Goal: Task Accomplishment & Management: Complete application form

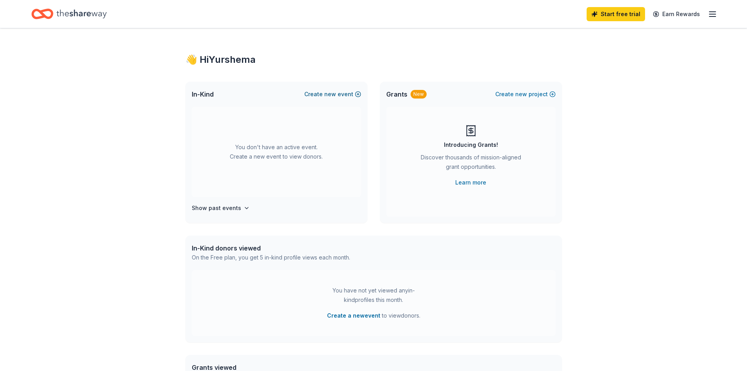
click at [345, 94] on button "Create new event" at bounding box center [332, 93] width 57 height 9
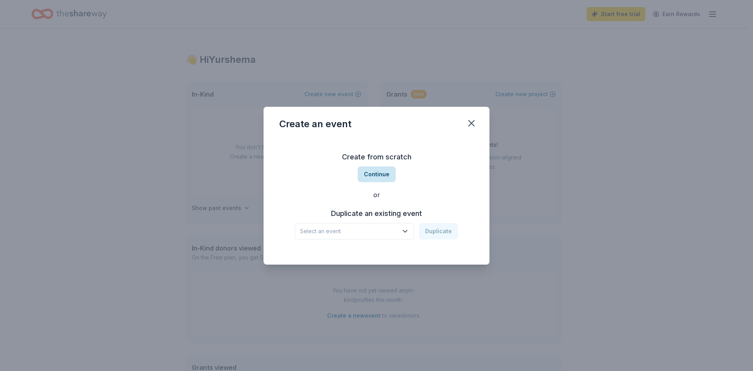
click at [380, 171] on button "Continue" at bounding box center [377, 174] width 38 height 16
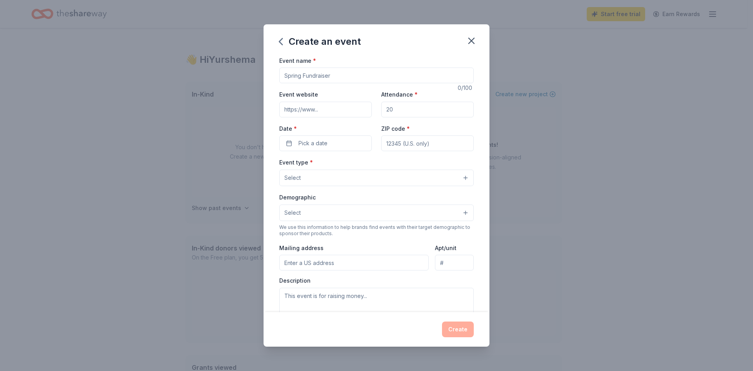
click at [327, 75] on input "Event name *" at bounding box center [376, 75] width 195 height 16
type input "Changing Lives Boots & Bowties Gala"
click at [315, 109] on input "Event website" at bounding box center [325, 110] width 93 height 16
paste input "[URL][DOMAIN_NAME]"
drag, startPoint x: 337, startPoint y: 109, endPoint x: 188, endPoint y: 106, distance: 149.9
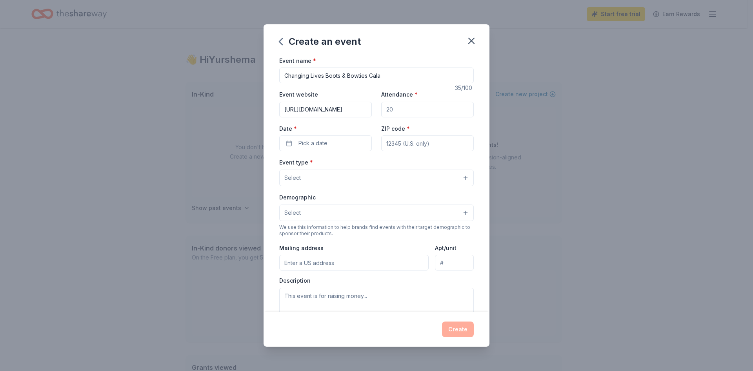
click at [188, 106] on div "Create an event Event name * Changing Lives Boots & Bowties Gala 35 /100 Event …" at bounding box center [376, 185] width 753 height 371
type input "[URL][DOMAIN_NAME]"
click at [393, 107] on input "Attendance *" at bounding box center [427, 110] width 93 height 16
drag, startPoint x: 399, startPoint y: 109, endPoint x: 381, endPoint y: 110, distance: 17.3
click at [381, 110] on input "Attendance *" at bounding box center [427, 110] width 93 height 16
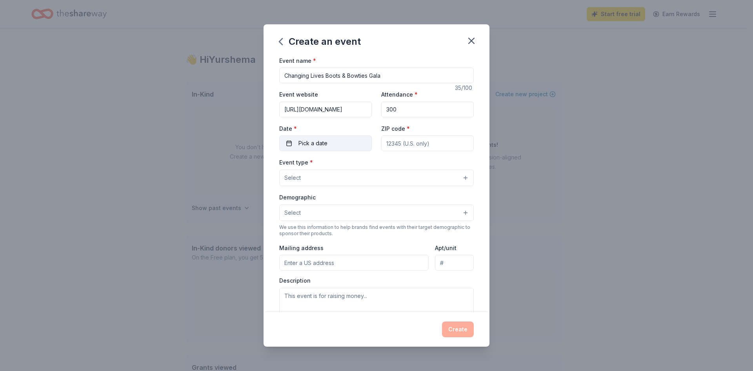
type input "300"
click at [288, 140] on button "Pick a date" at bounding box center [325, 143] width 93 height 16
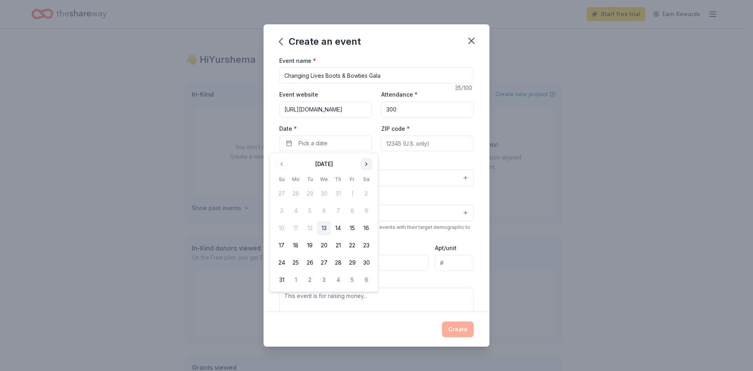
click at [364, 164] on button "Go to next month" at bounding box center [366, 164] width 11 height 11
click at [368, 193] on button "4" at bounding box center [366, 193] width 14 height 14
click at [403, 144] on input "ZIP code *" at bounding box center [427, 143] width 93 height 16
click at [403, 149] on input "ZIP code *" at bounding box center [427, 143] width 93 height 16
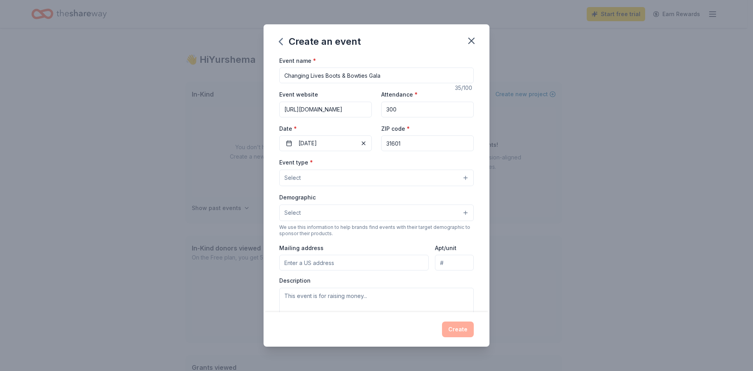
type input "31601"
click at [358, 175] on button "Select" at bounding box center [376, 178] width 195 height 16
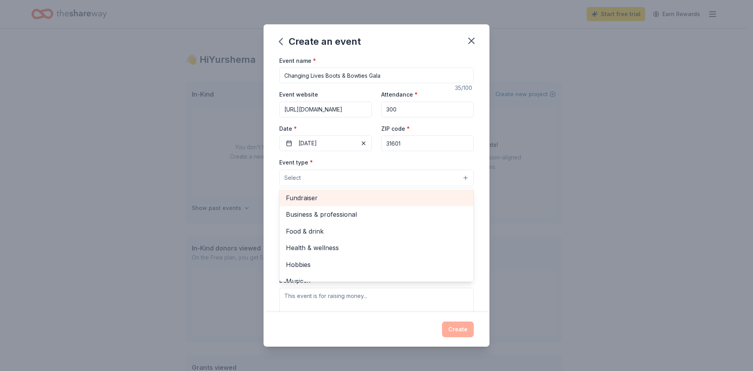
click at [362, 198] on span "Fundraiser" at bounding box center [376, 198] width 181 height 10
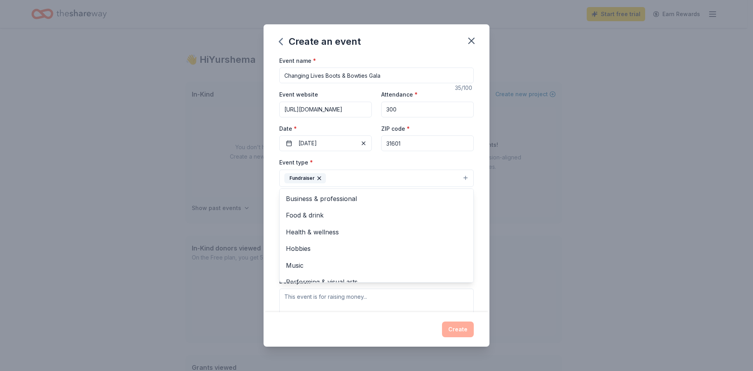
click at [472, 171] on div "Event name * Changing Lives Boots & Bowties Gala 35 /100 Event website [URL][DO…" at bounding box center [377, 184] width 226 height 257
click at [369, 214] on button "Select" at bounding box center [376, 213] width 195 height 16
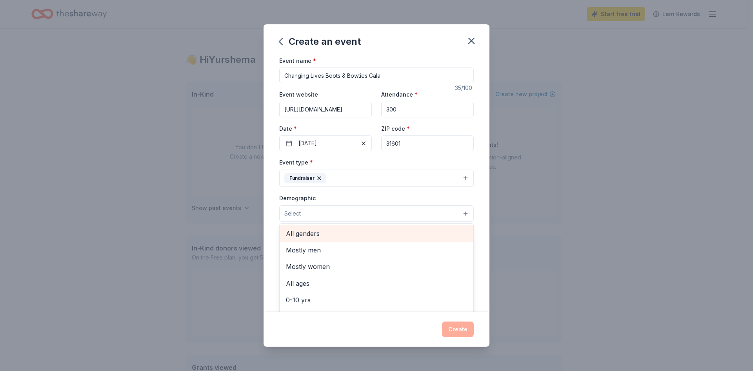
click at [400, 235] on span "All genders" at bounding box center [376, 233] width 181 height 10
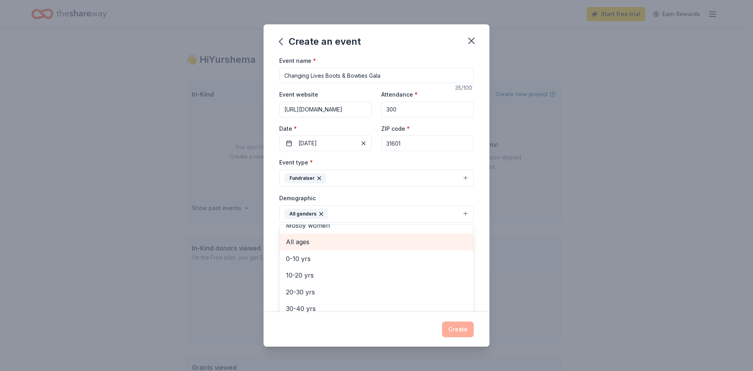
scroll to position [39, 0]
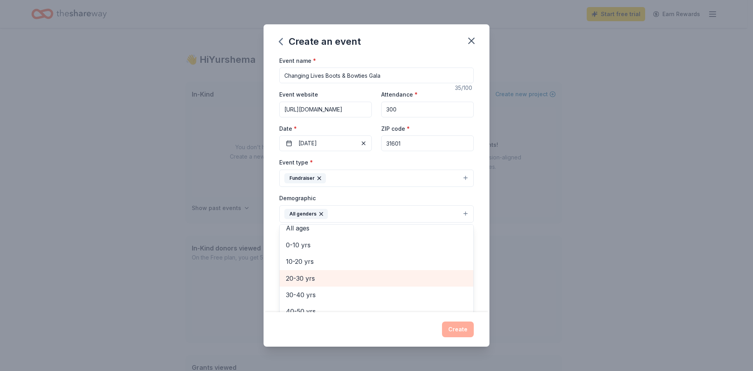
click at [388, 283] on span "20-30 yrs" at bounding box center [376, 278] width 181 height 10
click at [381, 282] on span "30-40 yrs" at bounding box center [376, 278] width 181 height 10
click at [379, 283] on span "40-50 yrs" at bounding box center [376, 278] width 181 height 10
click at [376, 283] on span "50-60 yrs" at bounding box center [376, 278] width 181 height 10
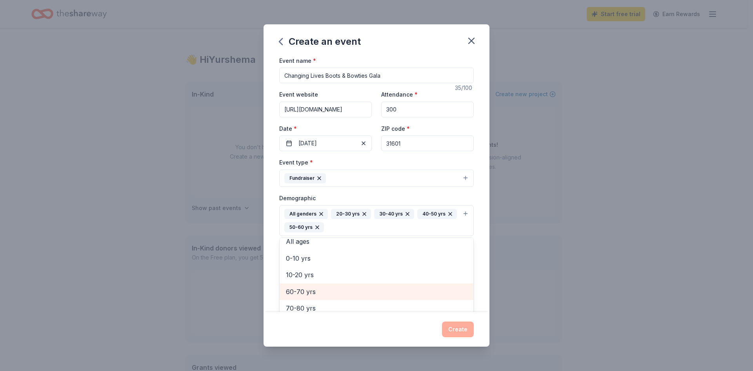
click at [376, 287] on span "60-70 yrs" at bounding box center [376, 291] width 181 height 10
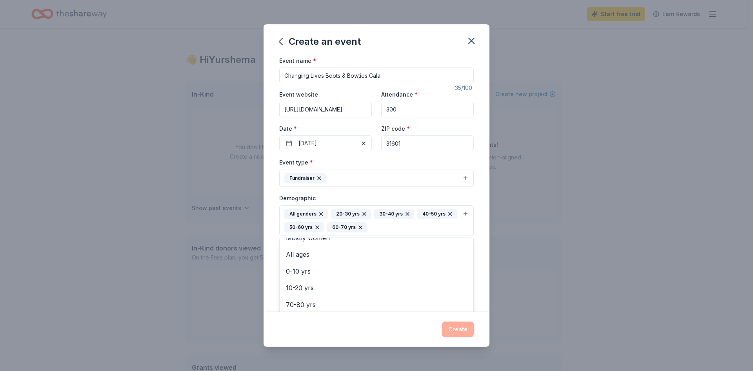
click at [472, 270] on div "Event name * Changing Lives Boots & Bowties Gala 35 /100 Event website [URL][DO…" at bounding box center [377, 184] width 226 height 257
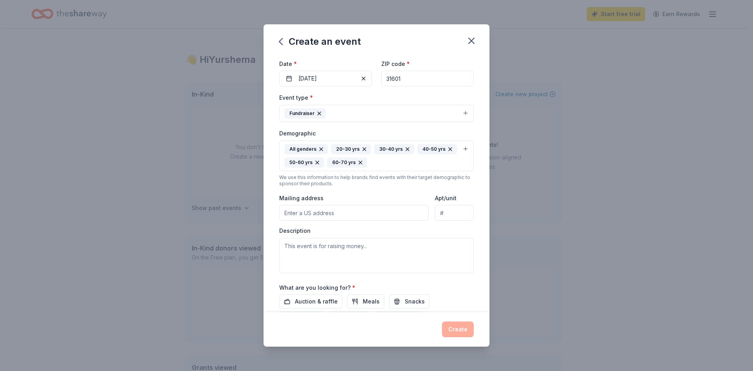
scroll to position [78, 0]
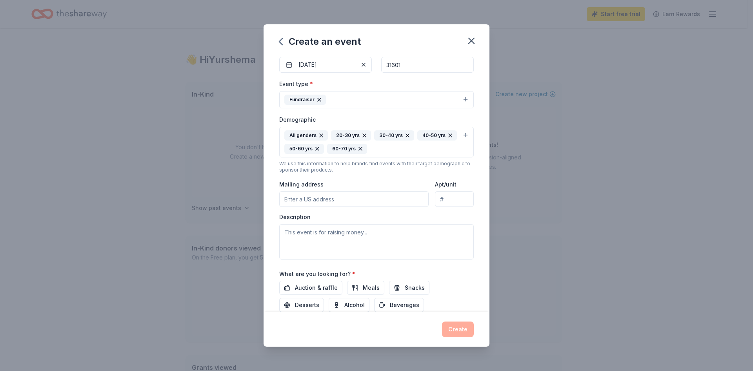
click at [346, 200] on input "Mailing address" at bounding box center [353, 199] width 149 height 16
type input "[STREET_ADDRESS]"
click at [345, 233] on textarea at bounding box center [376, 241] width 195 height 35
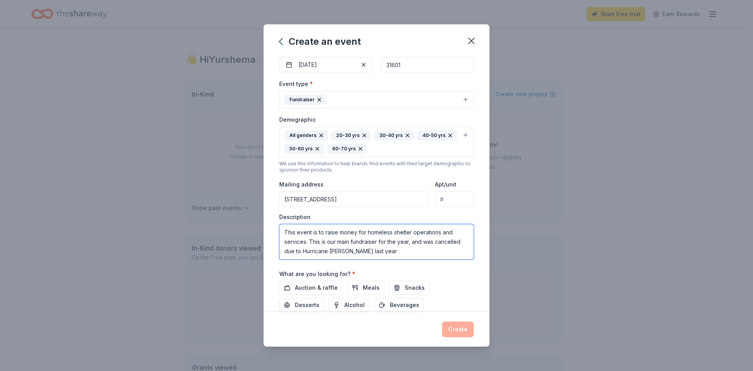
drag, startPoint x: 376, startPoint y: 249, endPoint x: 310, endPoint y: 241, distance: 66.8
click at [310, 241] on textarea "This event is to raise money for homeless shelter operations and services. This…" at bounding box center [376, 241] width 195 height 35
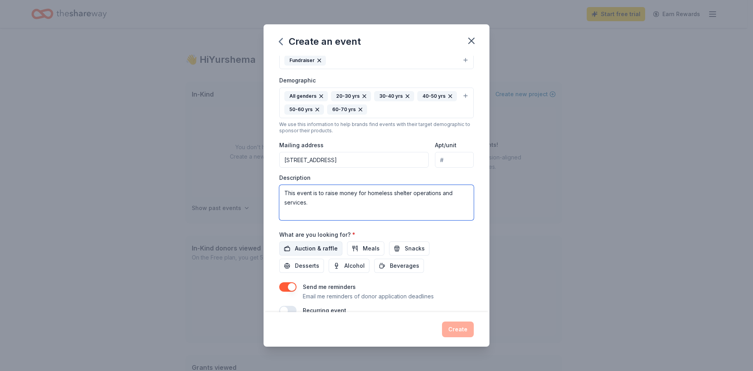
type textarea "This event is to raise money for homeless shelter operations and services."
click at [323, 251] on span "Auction & raffle" at bounding box center [316, 248] width 43 height 9
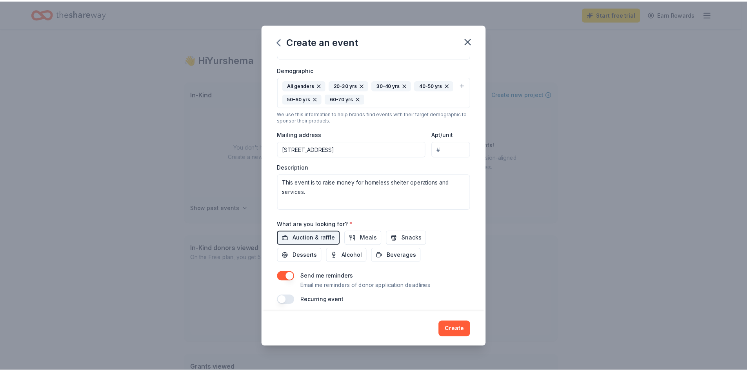
scroll to position [133, 0]
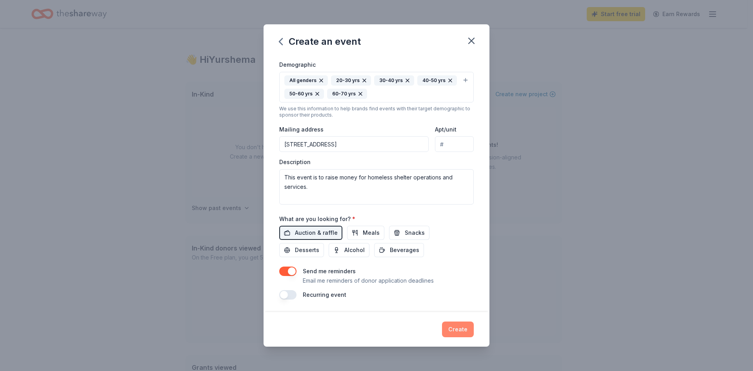
click at [457, 329] on button "Create" at bounding box center [458, 329] width 32 height 16
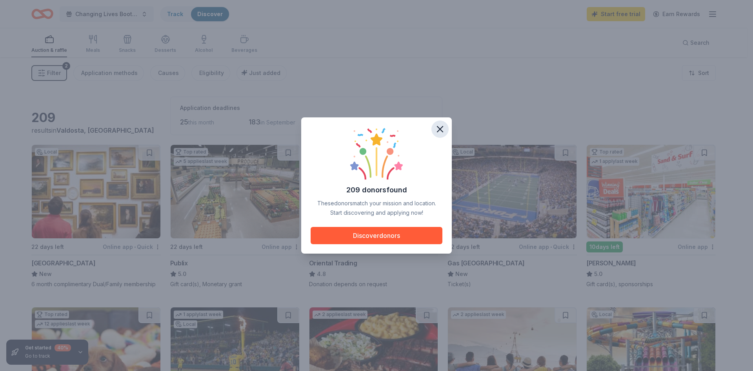
click at [444, 129] on icon "button" at bounding box center [440, 129] width 11 height 11
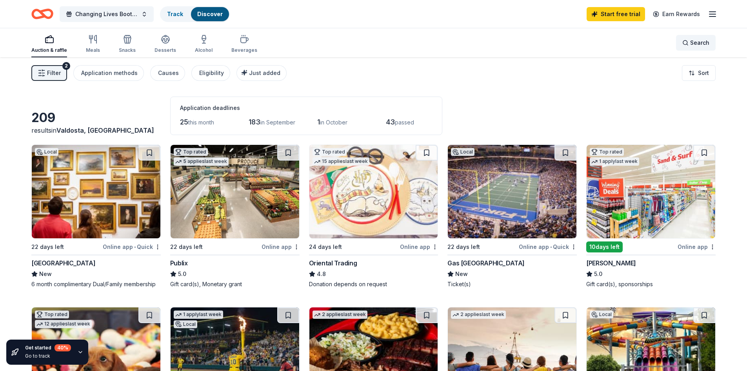
click at [698, 47] on span "Search" at bounding box center [700, 42] width 19 height 9
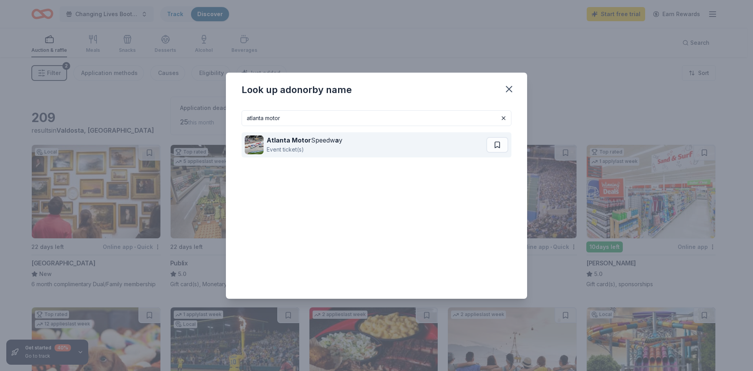
type input "atlanta motor"
click at [292, 139] on strong "Atlanta Motor" at bounding box center [289, 140] width 44 height 8
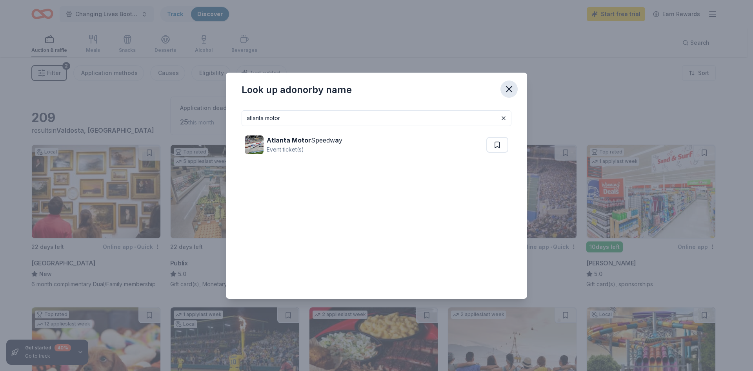
click at [509, 91] on icon "button" at bounding box center [509, 89] width 11 height 11
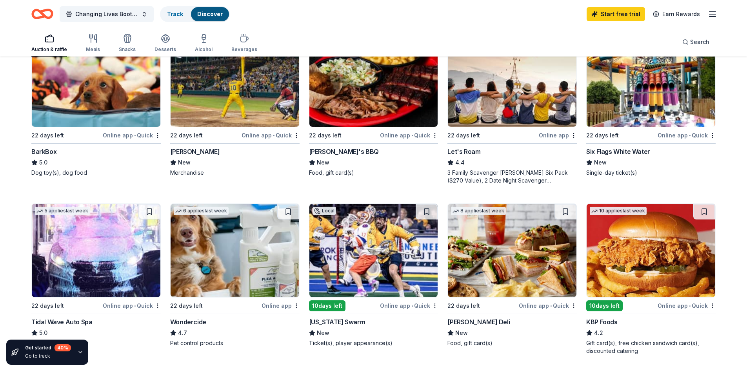
scroll to position [275, 0]
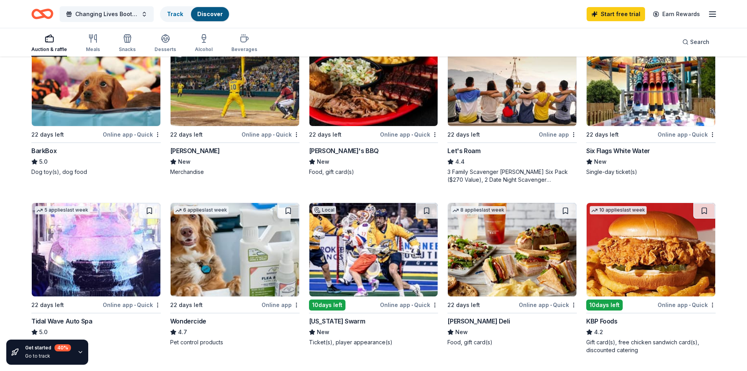
click at [238, 102] on img at bounding box center [235, 79] width 129 height 93
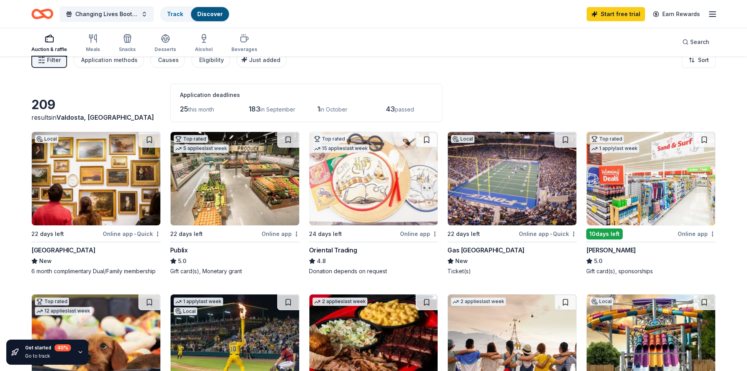
scroll to position [0, 0]
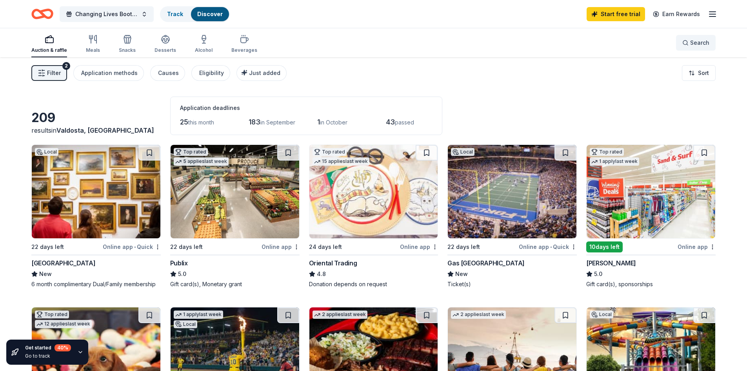
click at [693, 47] on button "Search" at bounding box center [696, 43] width 40 height 16
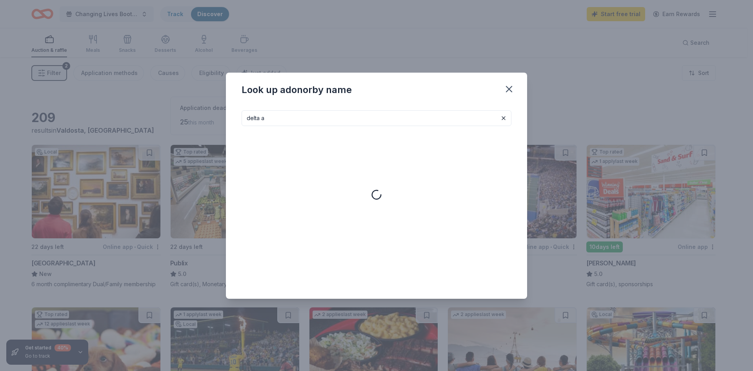
type input "delta ai"
drag, startPoint x: 298, startPoint y: 120, endPoint x: 222, endPoint y: 118, distance: 75.8
click at [222, 118] on div "Look up a donor by name delta ai No results matching your search. Please enter …" at bounding box center [376, 185] width 753 height 371
click at [508, 88] on icon "button" at bounding box center [509, 88] width 5 height 5
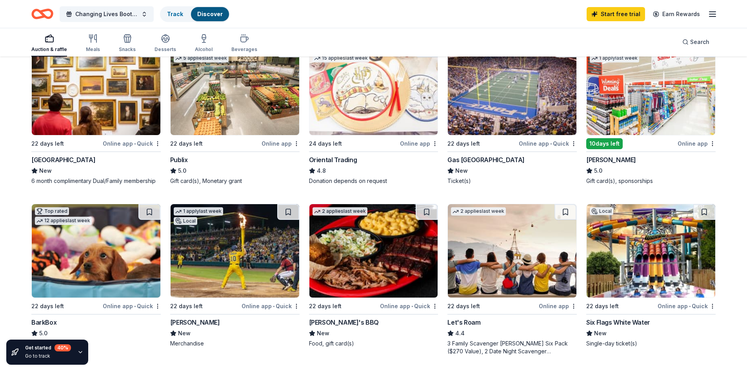
scroll to position [157, 0]
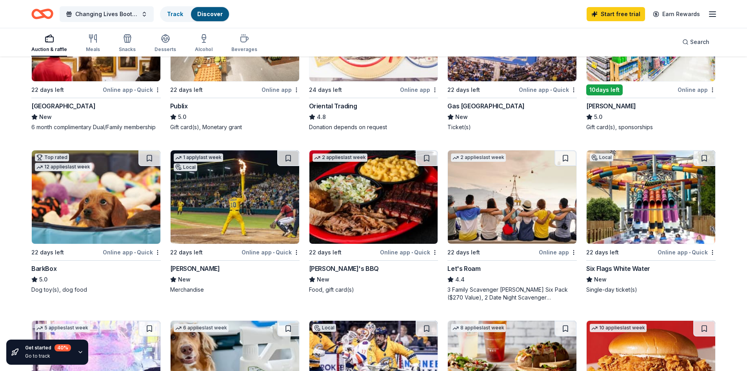
click at [621, 216] on img at bounding box center [651, 196] width 129 height 93
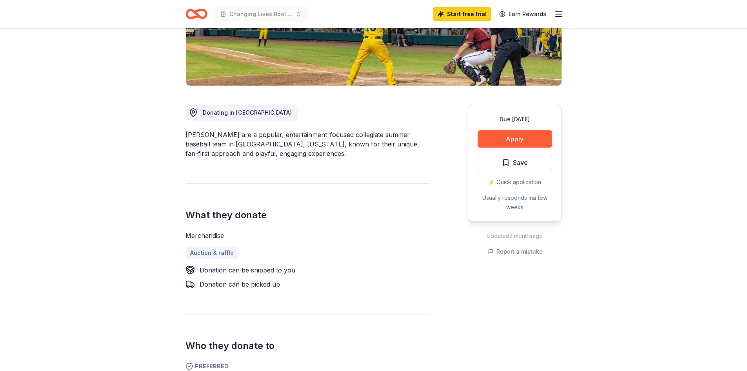
scroll to position [118, 0]
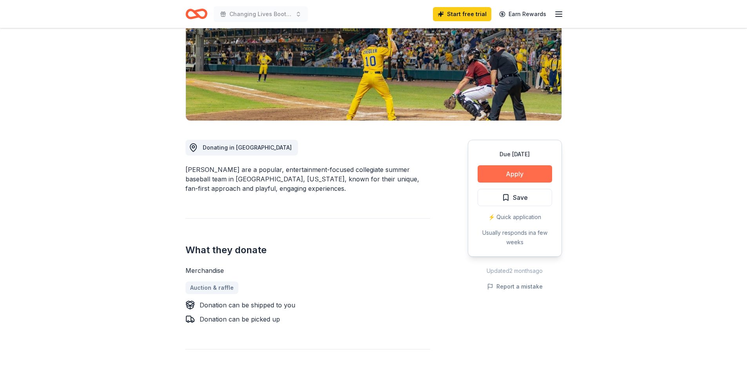
click at [516, 174] on button "Apply" at bounding box center [515, 173] width 75 height 17
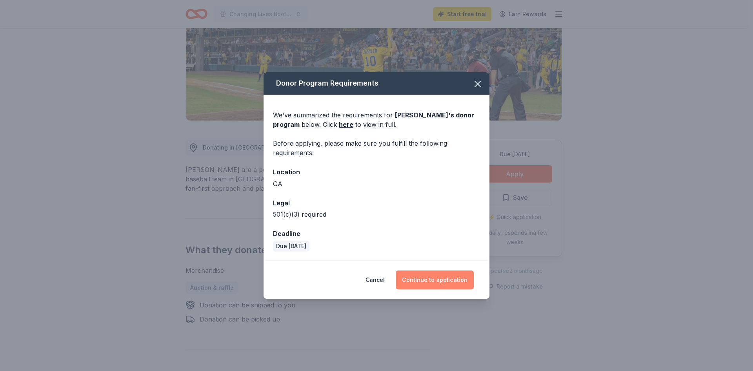
click at [457, 278] on button "Continue to application" at bounding box center [435, 279] width 78 height 19
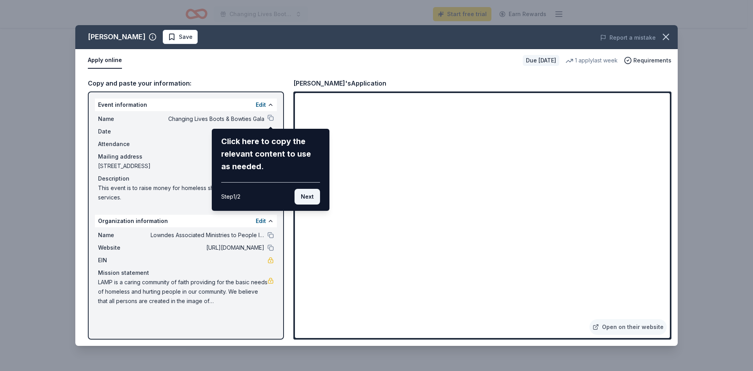
click at [311, 195] on button "Next" at bounding box center [308, 197] width 26 height 16
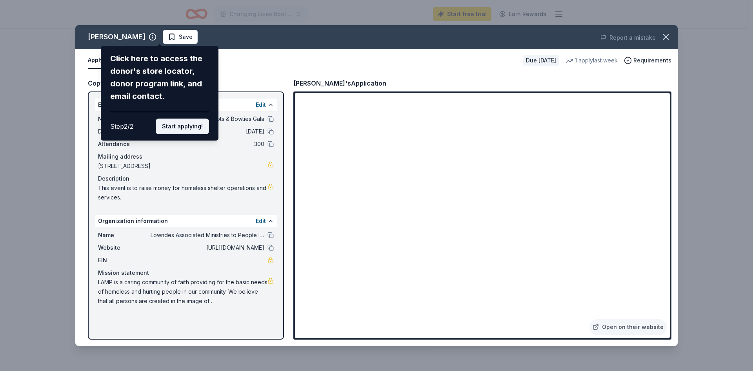
click at [187, 128] on button "Start applying!" at bounding box center [182, 127] width 53 height 16
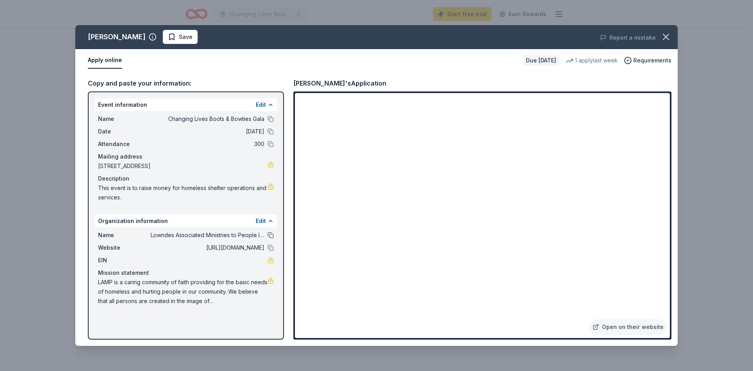
click at [270, 237] on button at bounding box center [271, 235] width 6 height 6
click at [271, 119] on button at bounding box center [271, 119] width 6 height 6
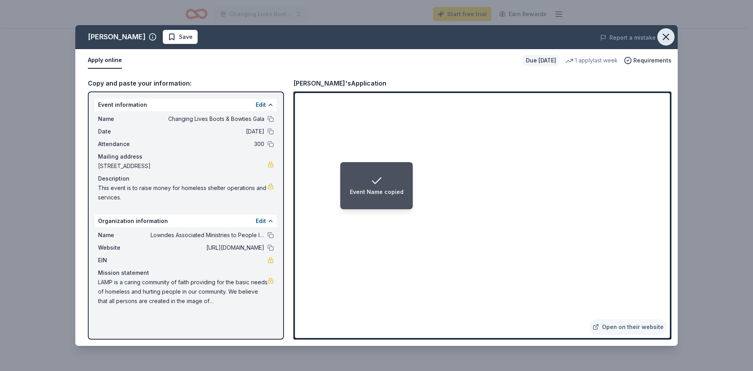
click at [671, 36] on icon "button" at bounding box center [666, 36] width 11 height 11
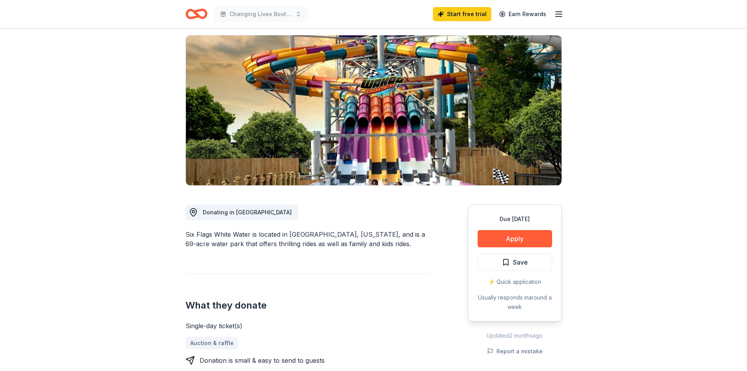
scroll to position [39, 0]
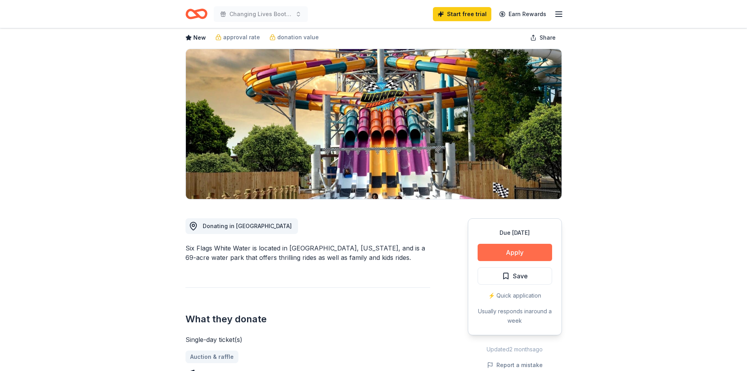
click at [509, 246] on button "Apply" at bounding box center [515, 252] width 75 height 17
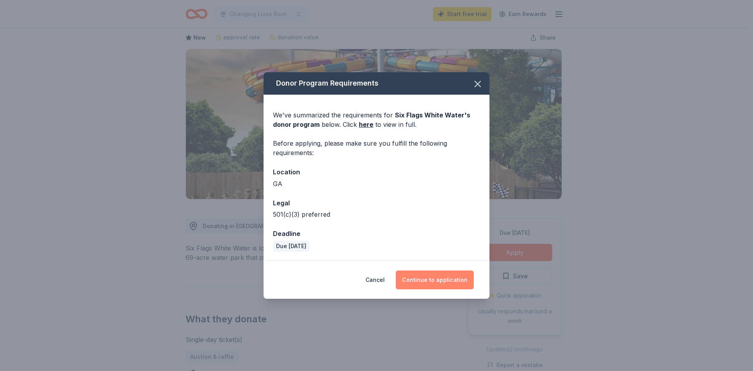
click at [427, 277] on button "Continue to application" at bounding box center [435, 279] width 78 height 19
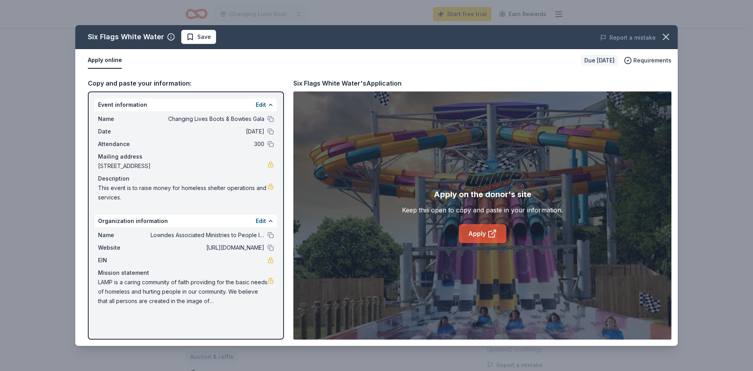
click at [479, 235] on link "Apply" at bounding box center [482, 233] width 47 height 19
click at [666, 40] on icon "button" at bounding box center [666, 36] width 11 height 11
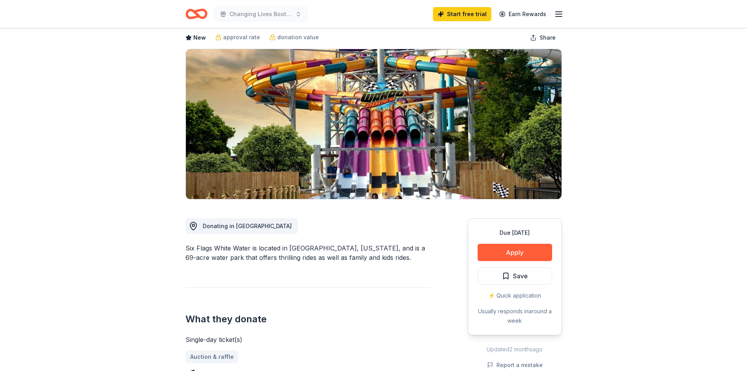
click at [201, 12] on icon "Home" at bounding box center [197, 14] width 22 height 18
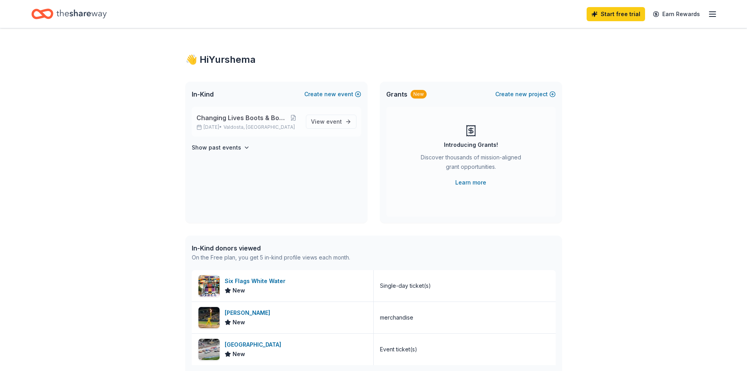
click at [240, 120] on span "Changing Lives Boots & Bowties Gala" at bounding box center [242, 117] width 91 height 9
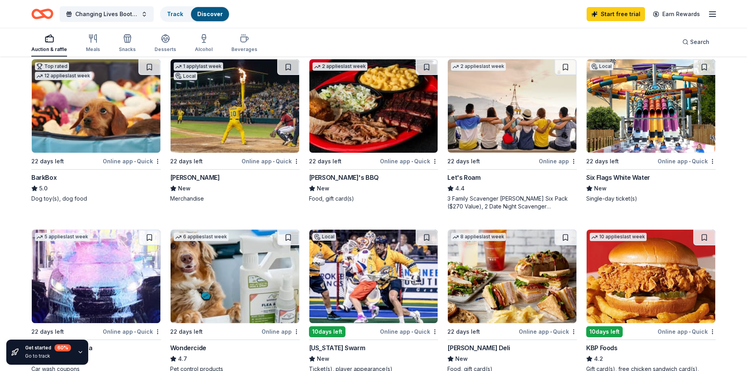
scroll to position [235, 0]
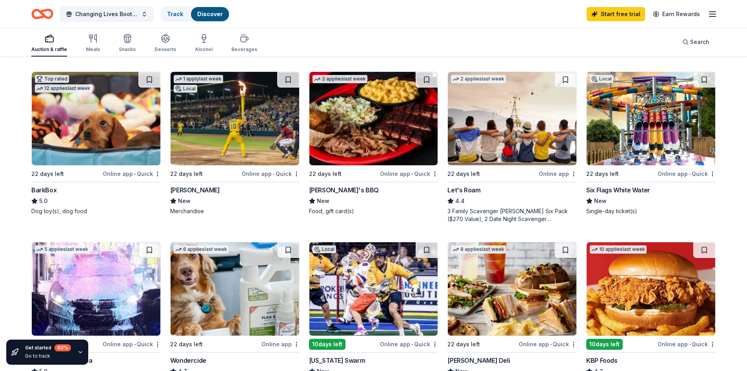
click at [522, 126] on img at bounding box center [512, 118] width 129 height 93
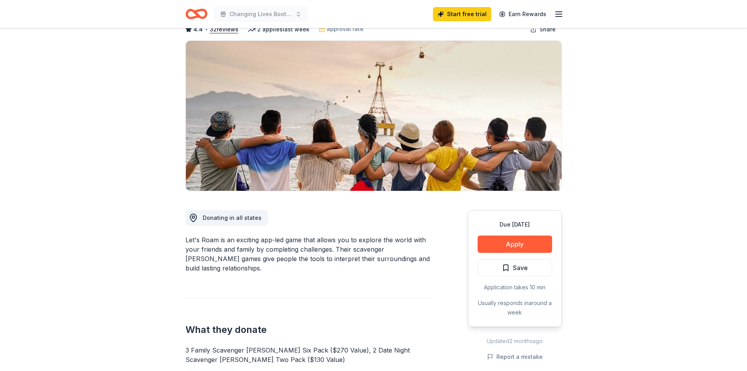
scroll to position [39, 0]
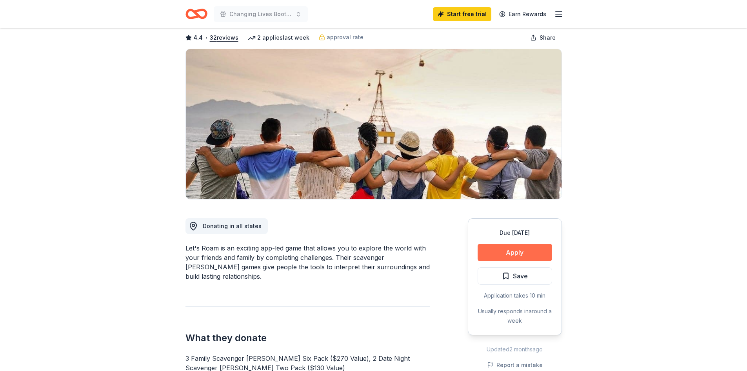
click at [501, 253] on button "Apply" at bounding box center [515, 252] width 75 height 17
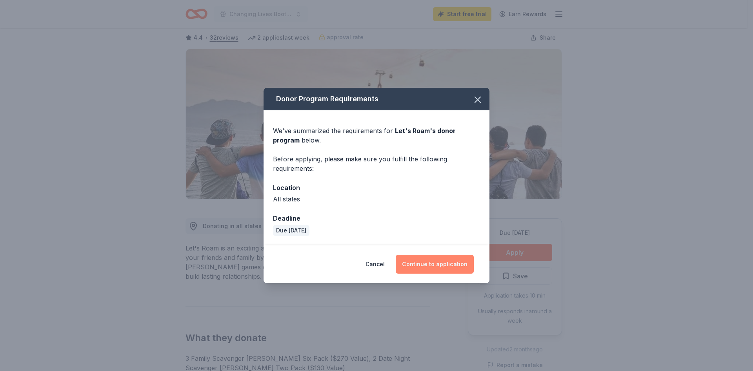
click at [454, 259] on button "Continue to application" at bounding box center [435, 264] width 78 height 19
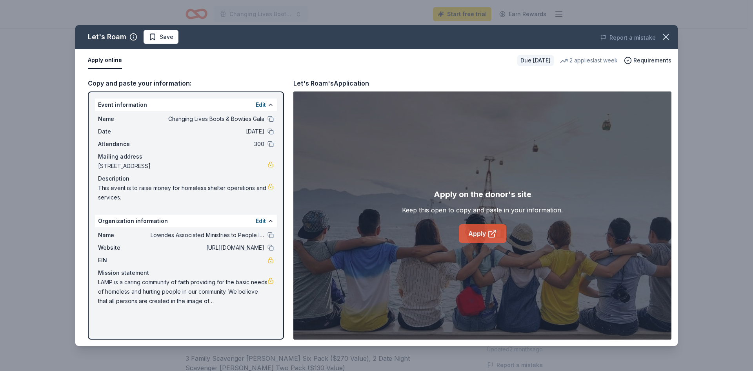
click at [485, 237] on link "Apply" at bounding box center [482, 233] width 47 height 19
click at [270, 235] on button at bounding box center [271, 235] width 6 height 6
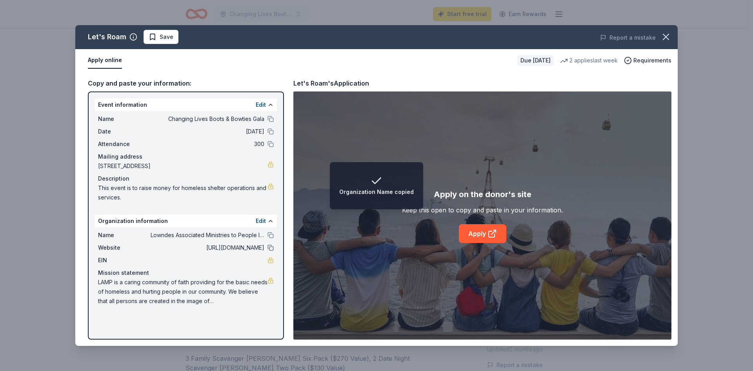
click at [270, 248] on button at bounding box center [271, 247] width 6 height 6
click at [667, 36] on icon "button" at bounding box center [666, 36] width 11 height 11
